Goal: Find specific page/section: Find specific page/section

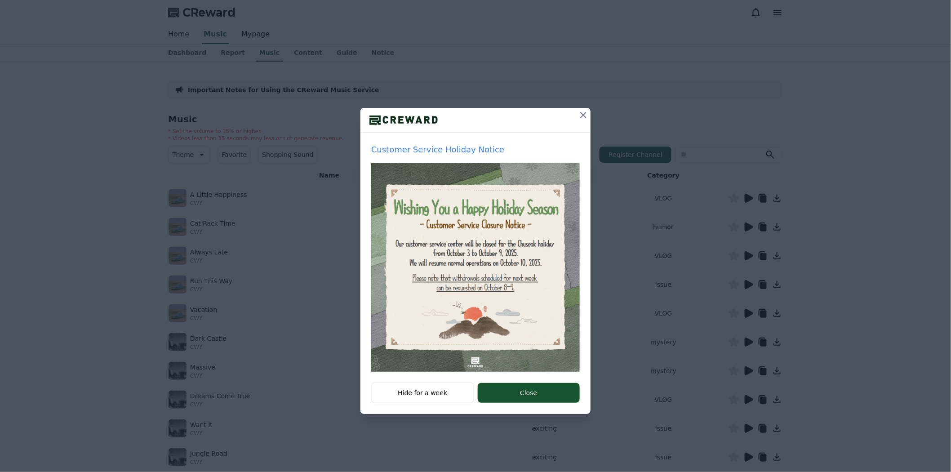
click at [581, 115] on icon at bounding box center [583, 115] width 11 height 11
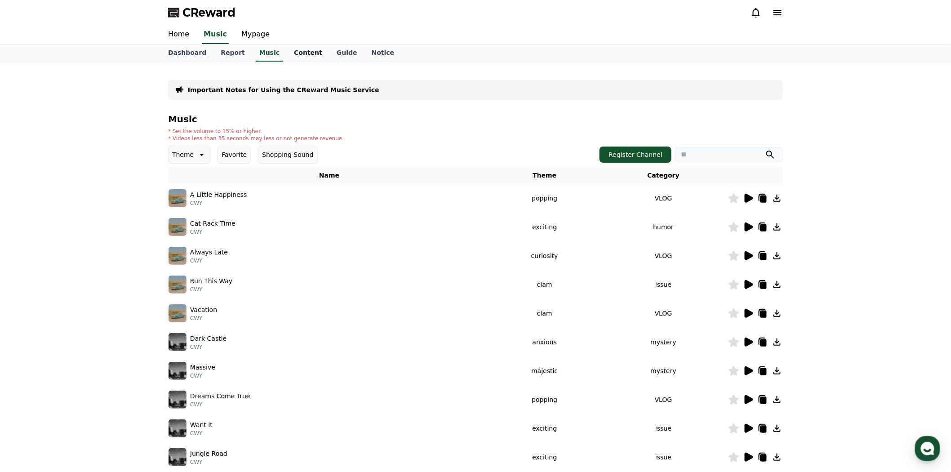
click at [294, 53] on link "Content" at bounding box center [308, 52] width 43 height 17
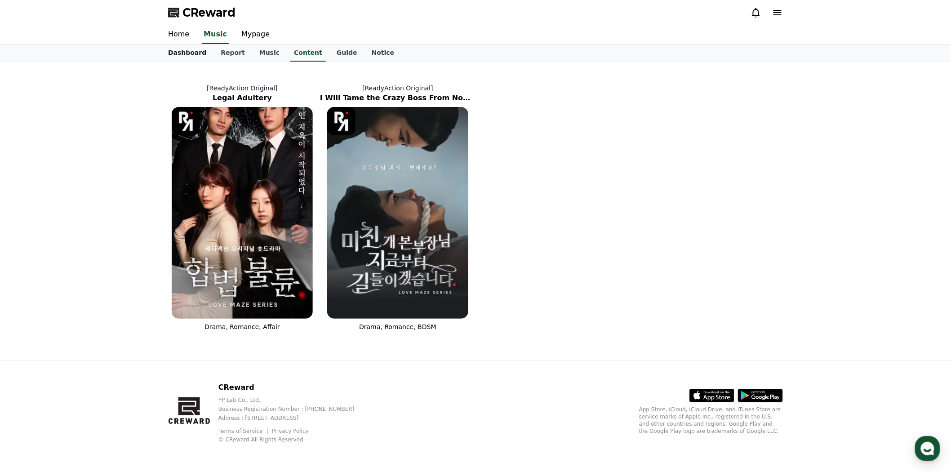
click at [186, 53] on link "Dashboard" at bounding box center [187, 52] width 53 height 17
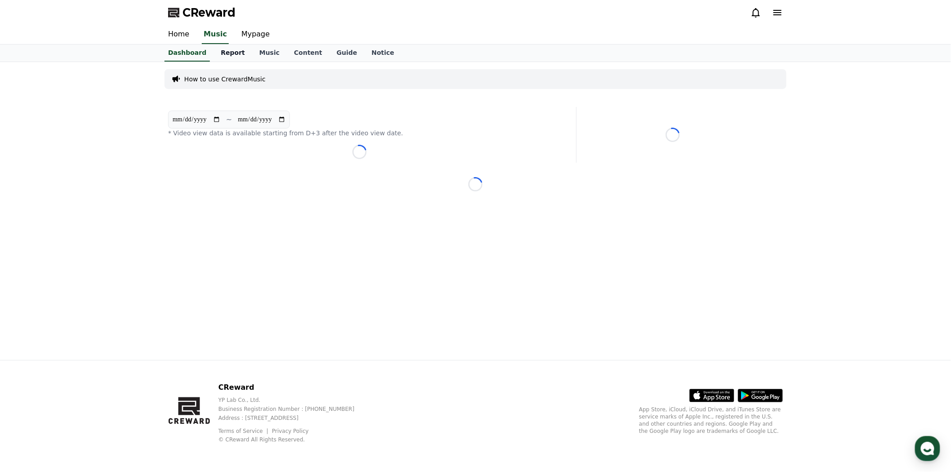
click at [228, 52] on link "Report" at bounding box center [232, 52] width 39 height 17
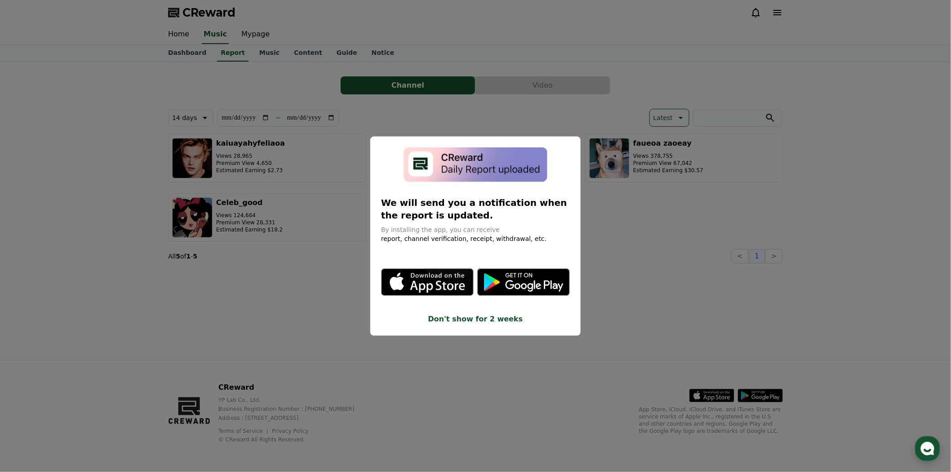
click at [620, 206] on button "close modal" at bounding box center [475, 236] width 951 height 472
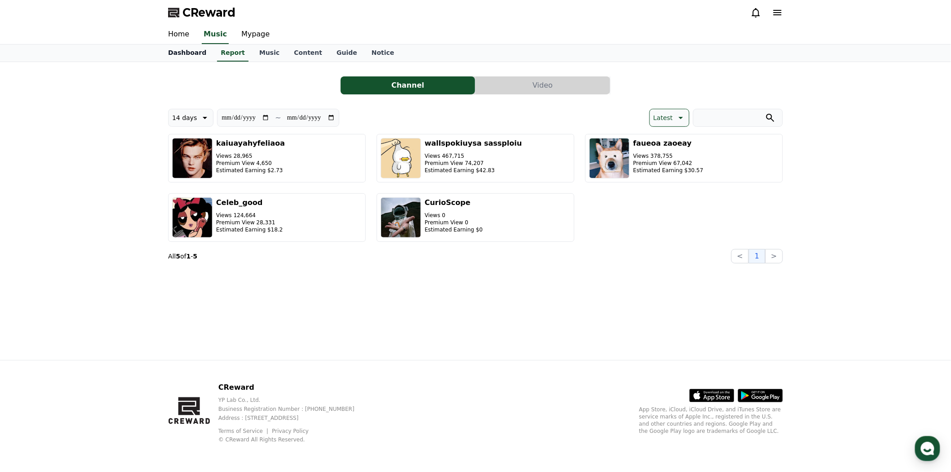
click at [192, 54] on link "Dashboard" at bounding box center [187, 52] width 53 height 17
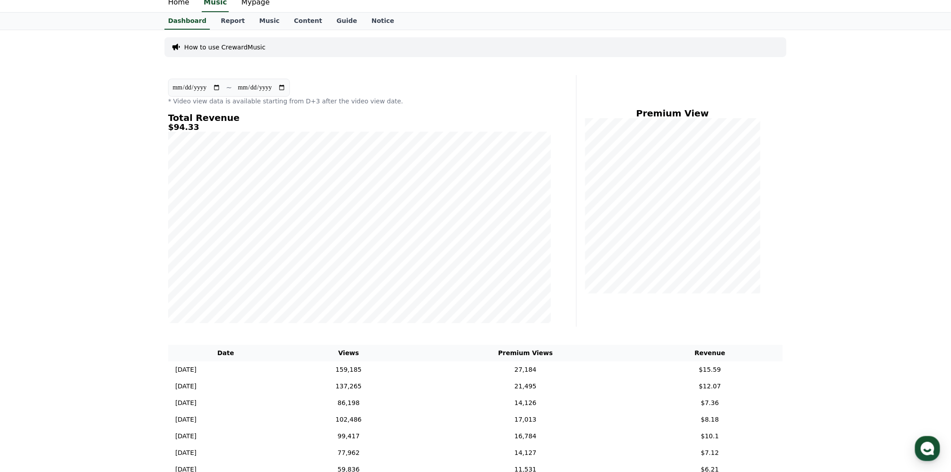
scroll to position [50, 0]
